Goal: Use online tool/utility: Utilize a website feature to perform a specific function

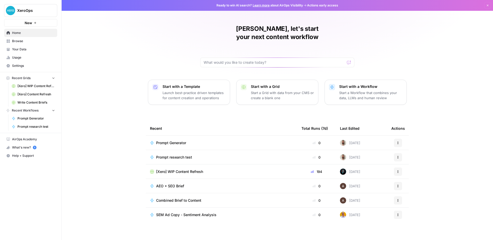
click at [30, 121] on link "Prompt Generator" at bounding box center [34, 118] width 48 height 8
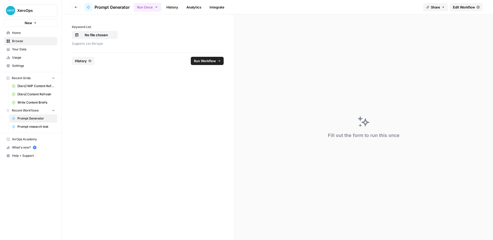
click at [36, 127] on span "Prompt research test" at bounding box center [35, 126] width 37 height 5
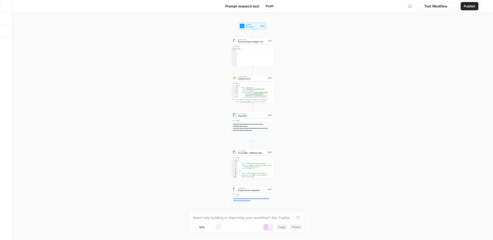
click at [6, 7] on icon "button" at bounding box center [6, 6] width 4 height 4
